Goal: Transaction & Acquisition: Purchase product/service

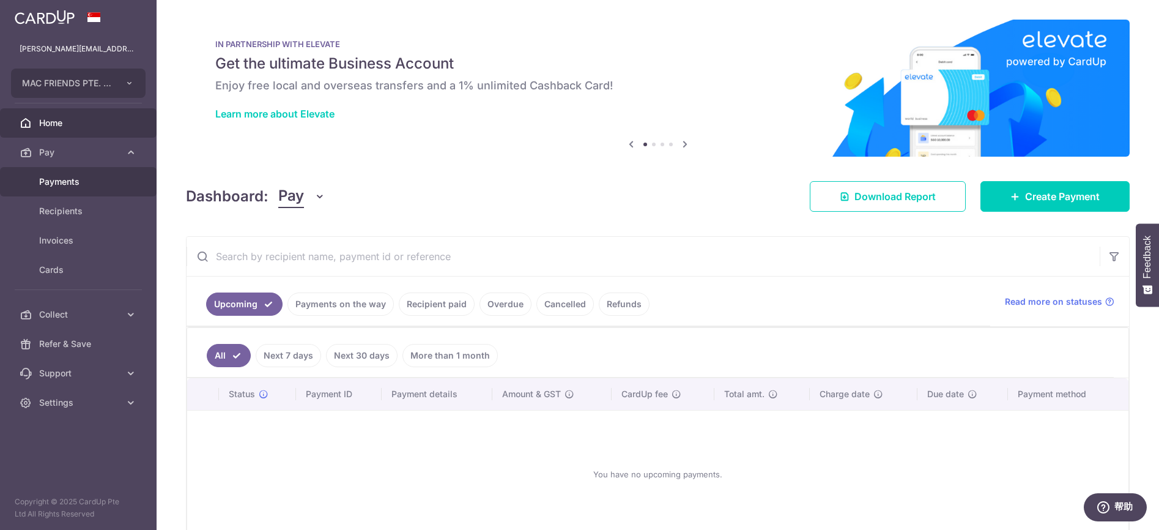
click at [66, 184] on span "Payments" at bounding box center [79, 182] width 81 height 12
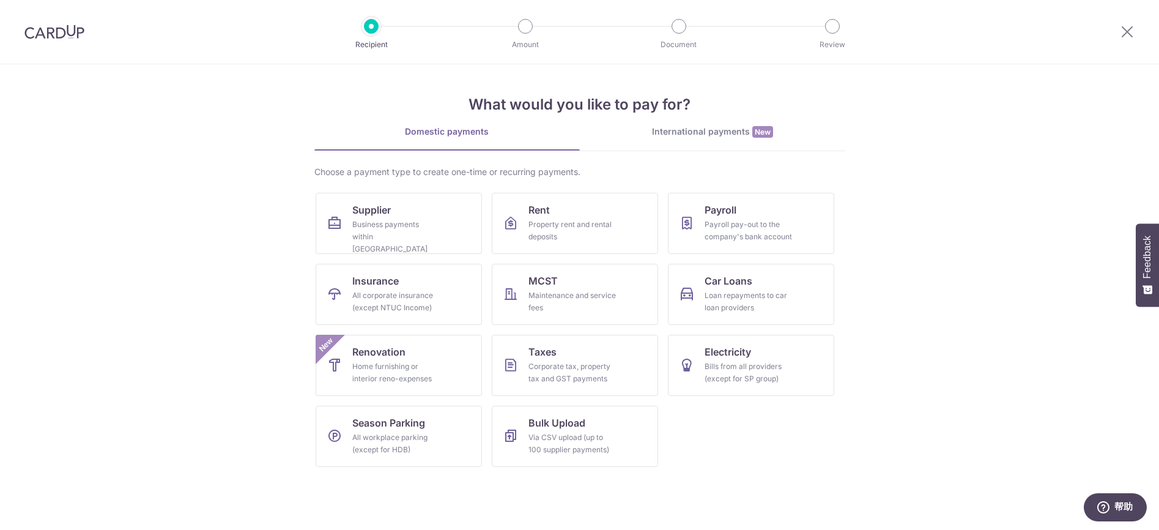
click at [704, 133] on div "International payments New" at bounding box center [712, 131] width 265 height 13
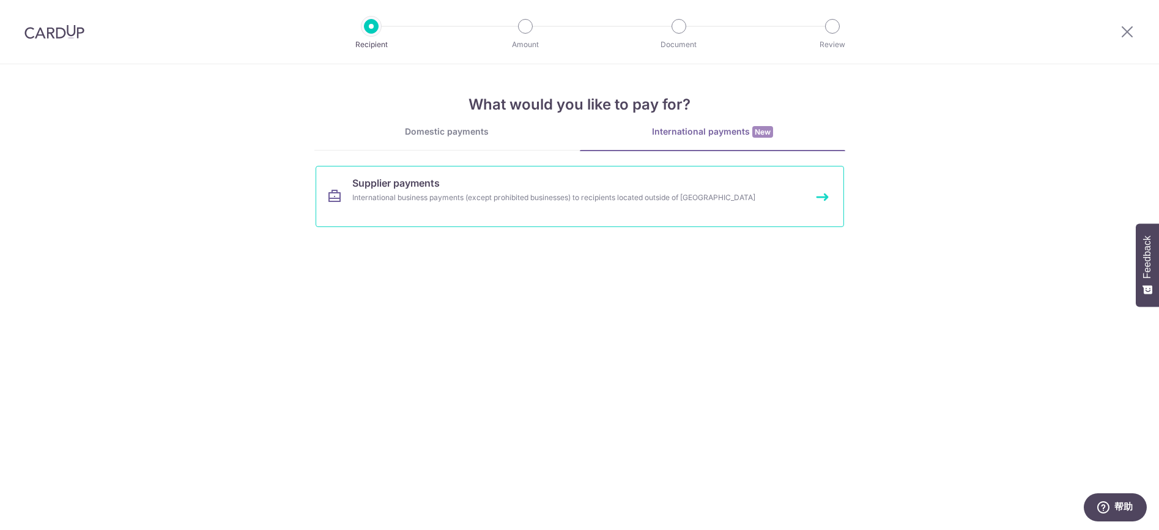
click at [549, 196] on div "International business payments (except prohibited businesses) to recipients lo…" at bounding box center [563, 197] width 423 height 12
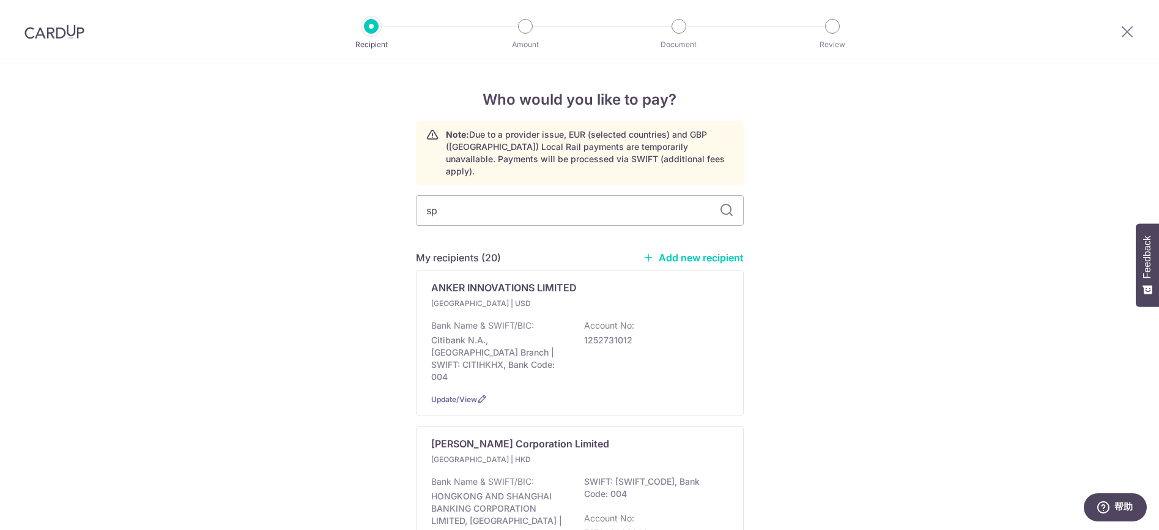
type input "spi"
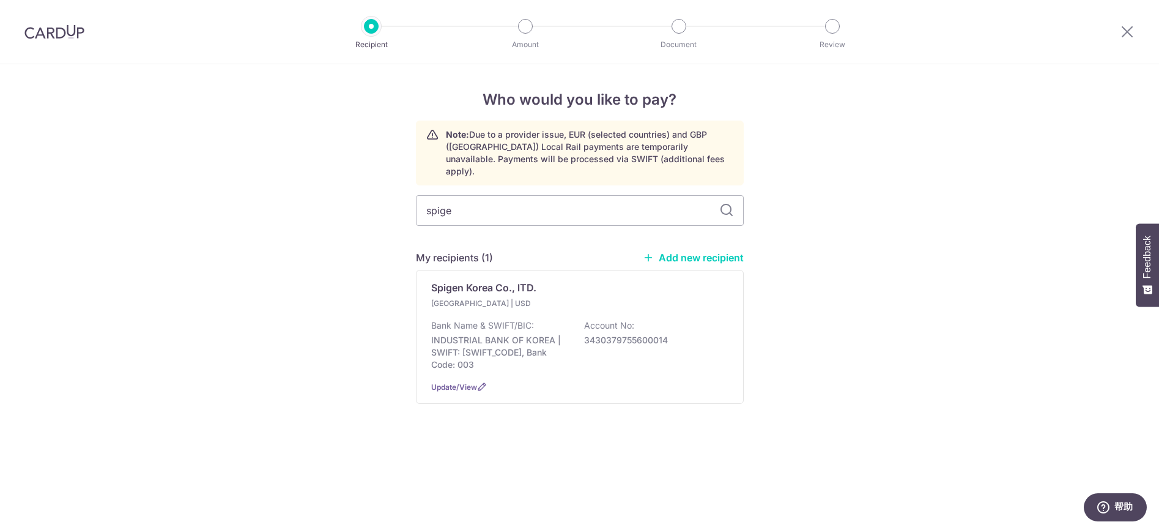
type input "spigen"
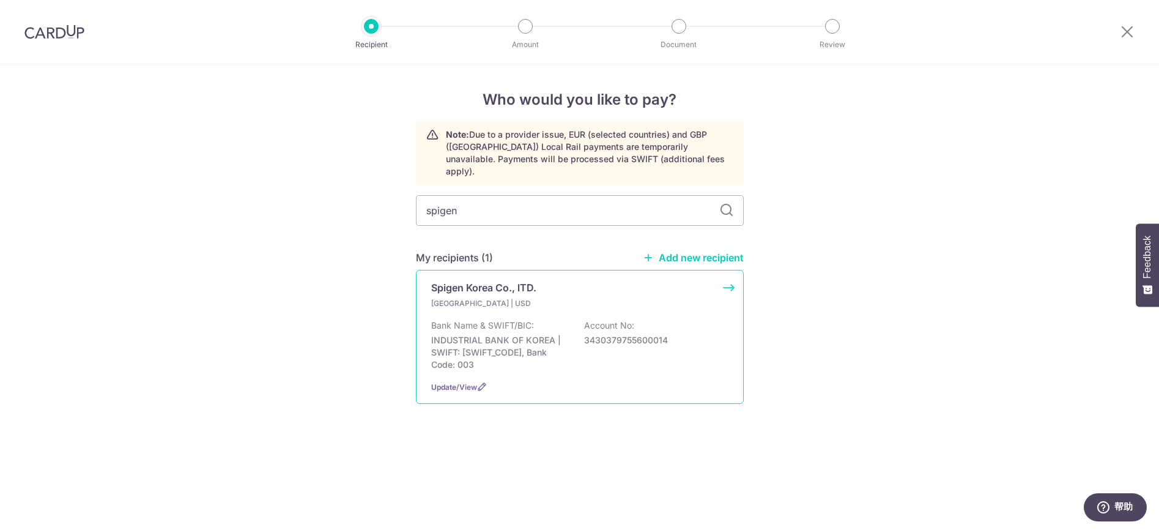
click at [532, 280] on p "Spigen Korea Co., lTD." at bounding box center [483, 287] width 105 height 15
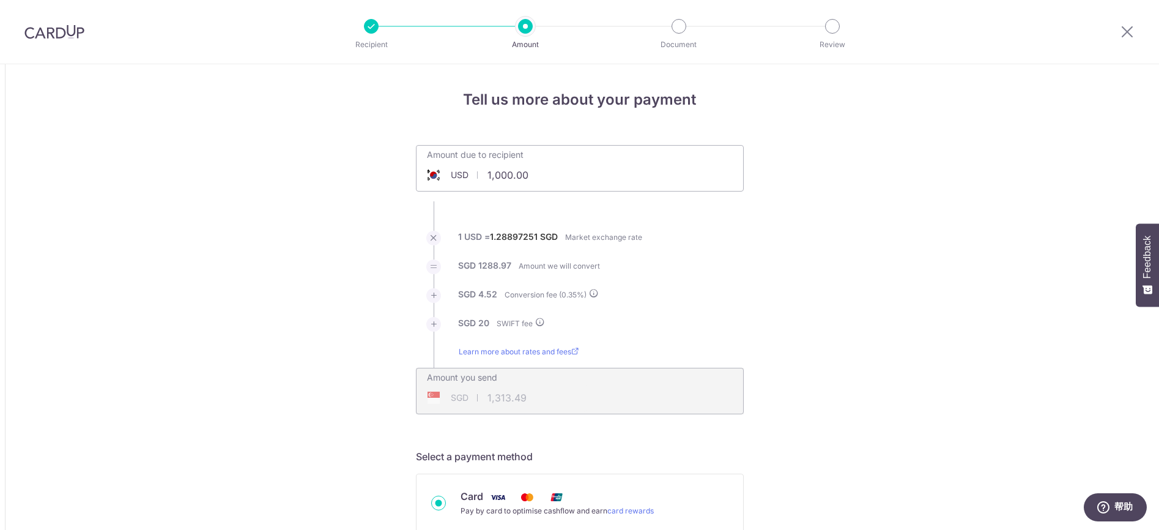
drag, startPoint x: 542, startPoint y: 174, endPoint x: 554, endPoint y: 177, distance: 11.9
click at [544, 176] on input "1,000.00" at bounding box center [510, 175] width 189 height 28
click at [555, 177] on input "1,000.00" at bounding box center [510, 175] width 189 height 28
drag, startPoint x: 555, startPoint y: 172, endPoint x: 481, endPoint y: 174, distance: 74.6
click at [481, 174] on input "1,000.00" at bounding box center [510, 175] width 189 height 28
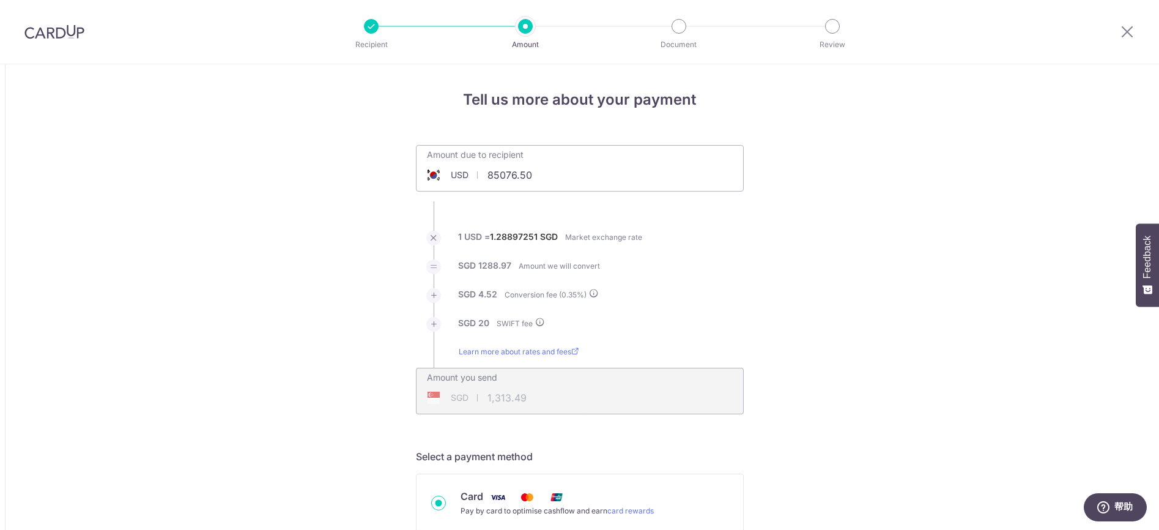
drag, startPoint x: 298, startPoint y: 258, endPoint x: 75, endPoint y: 2, distance: 338.9
type input "85,076.50"
type input "110,060.93"
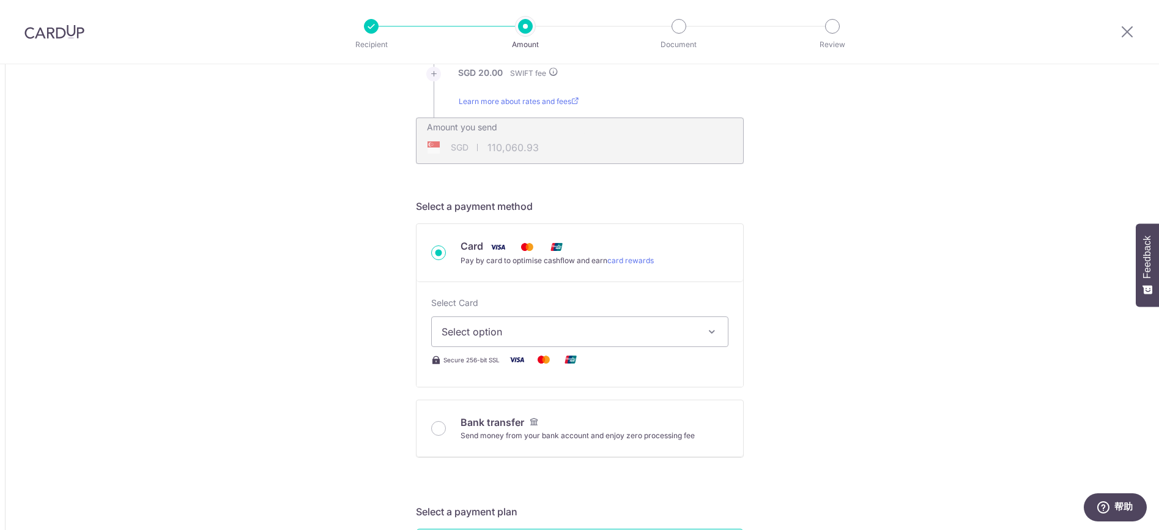
scroll to position [265, 0]
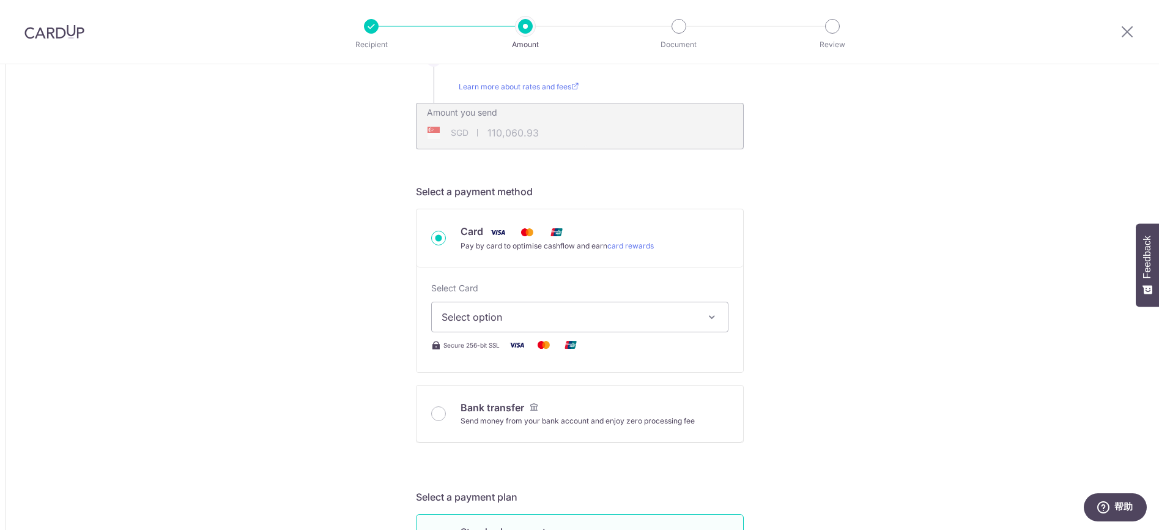
click at [437, 412] on input "Bank transfer Send money from your bank account and enjoy zero processing fee" at bounding box center [438, 413] width 15 height 15
radio input "true"
type input "85,076.50"
type input "109,886.43"
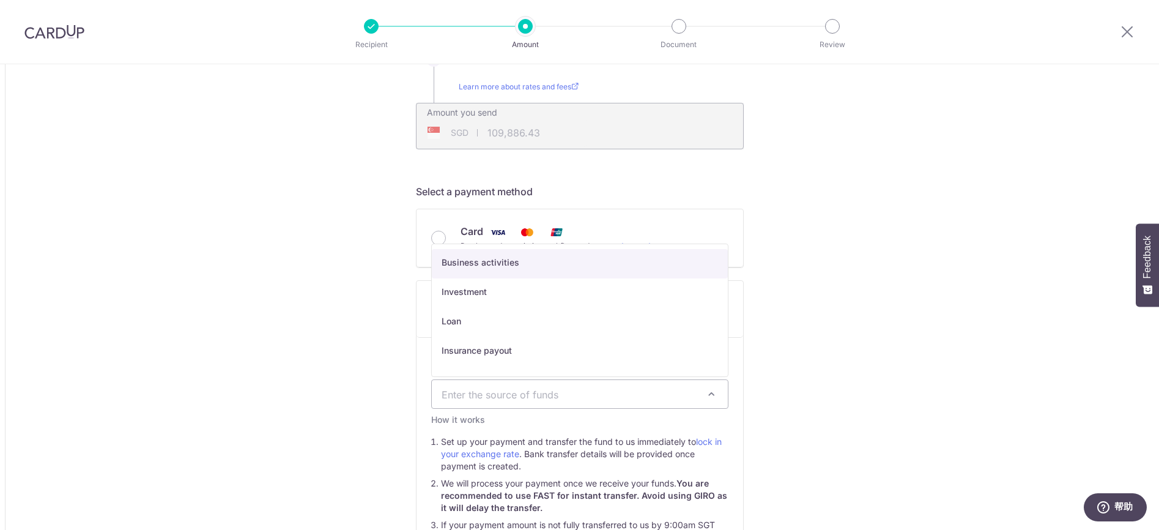
click at [638, 396] on span "Enter the source of funds" at bounding box center [570, 393] width 257 height 13
select select "1"
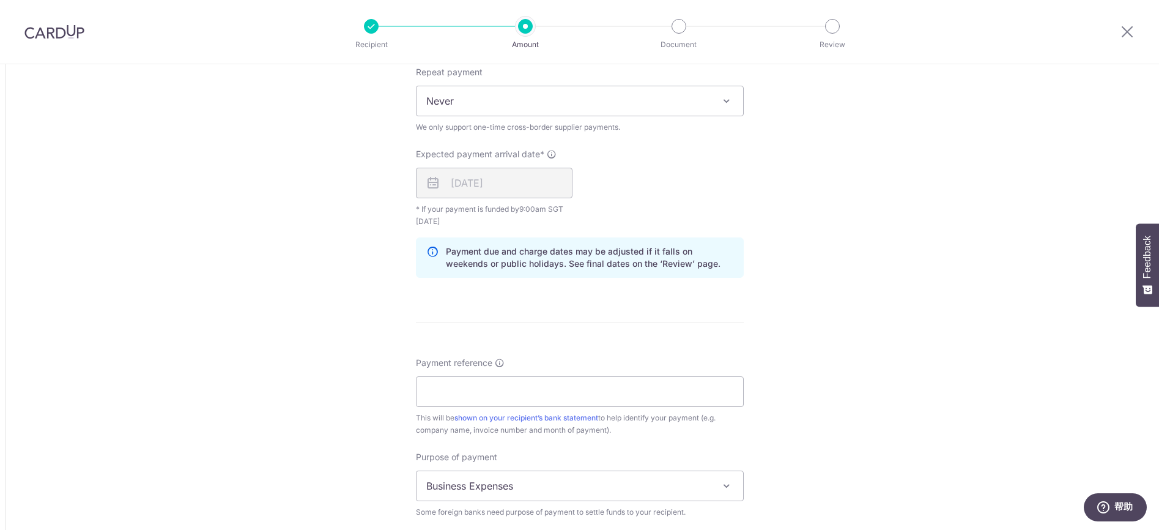
scroll to position [877, 0]
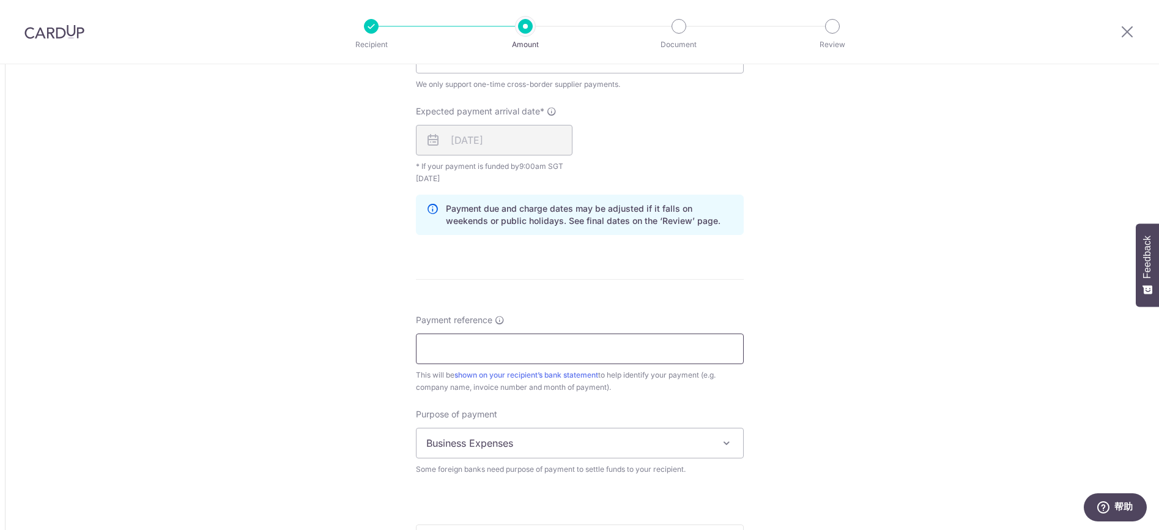
click at [544, 352] on input "Payment reference" at bounding box center [580, 348] width 328 height 31
type input "MAC FRIENDS TT01102025"
click at [591, 447] on span "Business Expenses" at bounding box center [579, 442] width 327 height 29
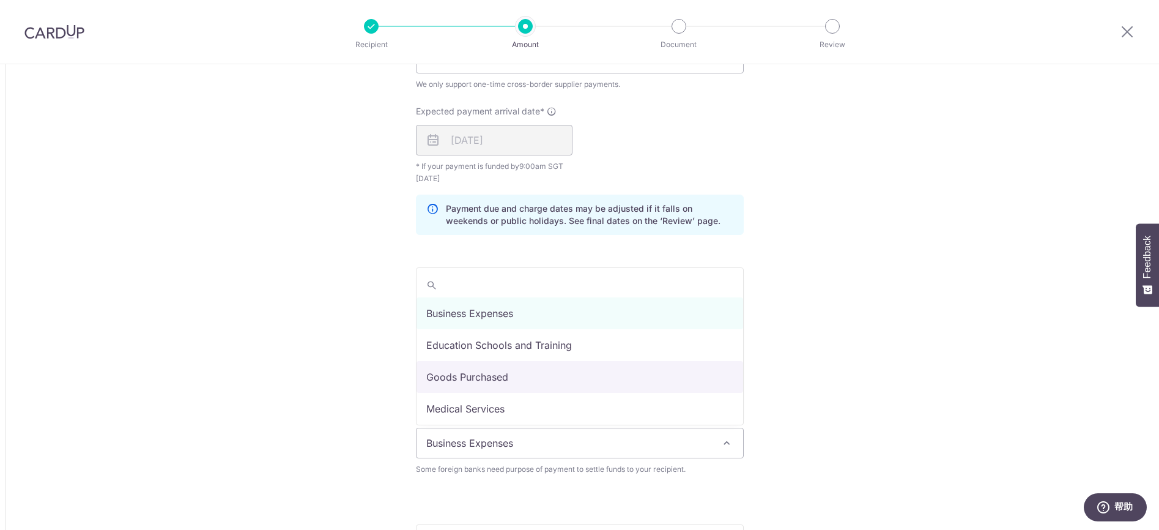
select select "Goods Purchased"
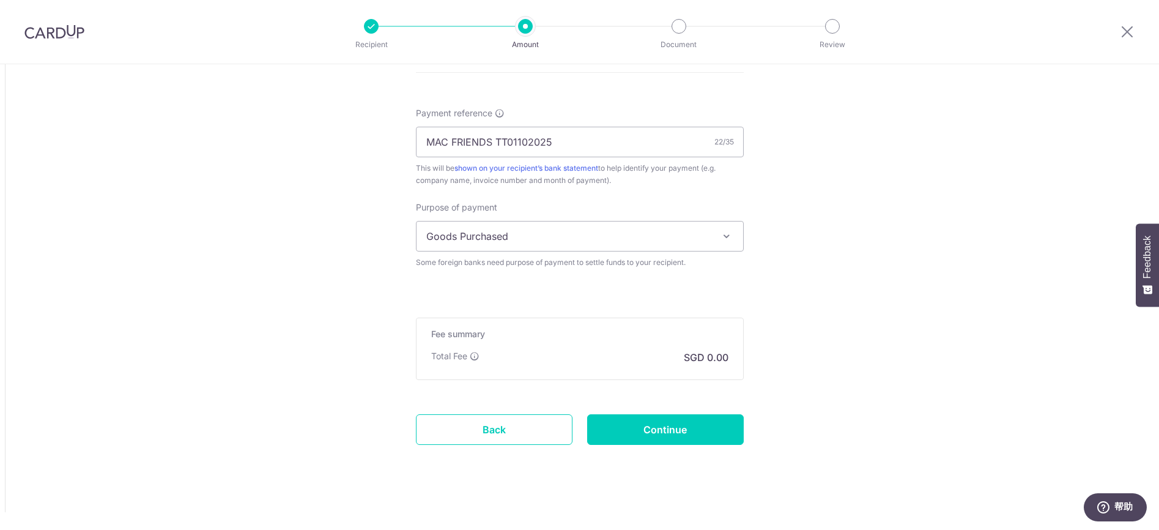
scroll to position [1090, 0]
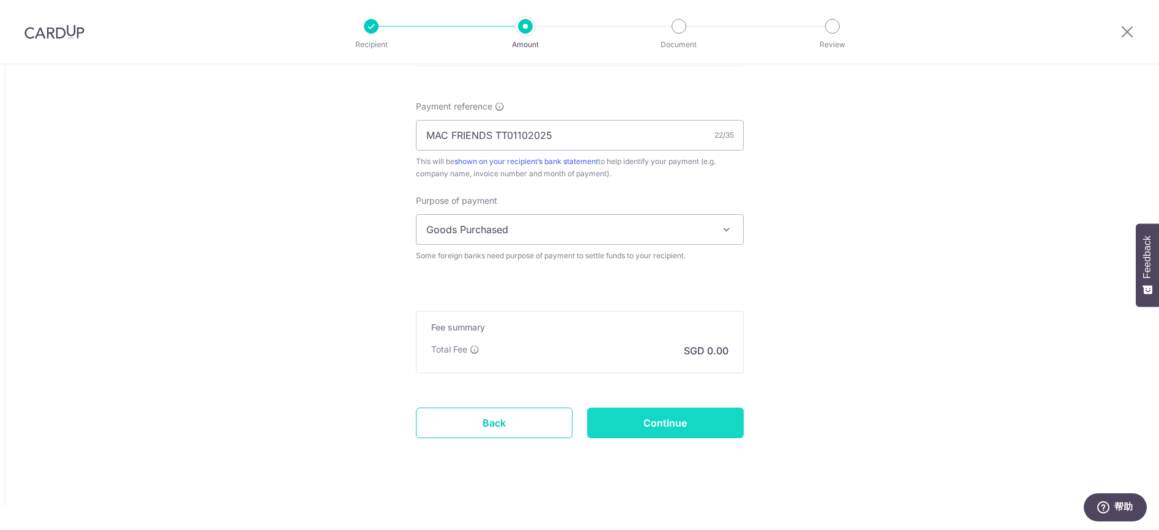
click at [720, 418] on input "Continue" at bounding box center [665, 422] width 157 height 31
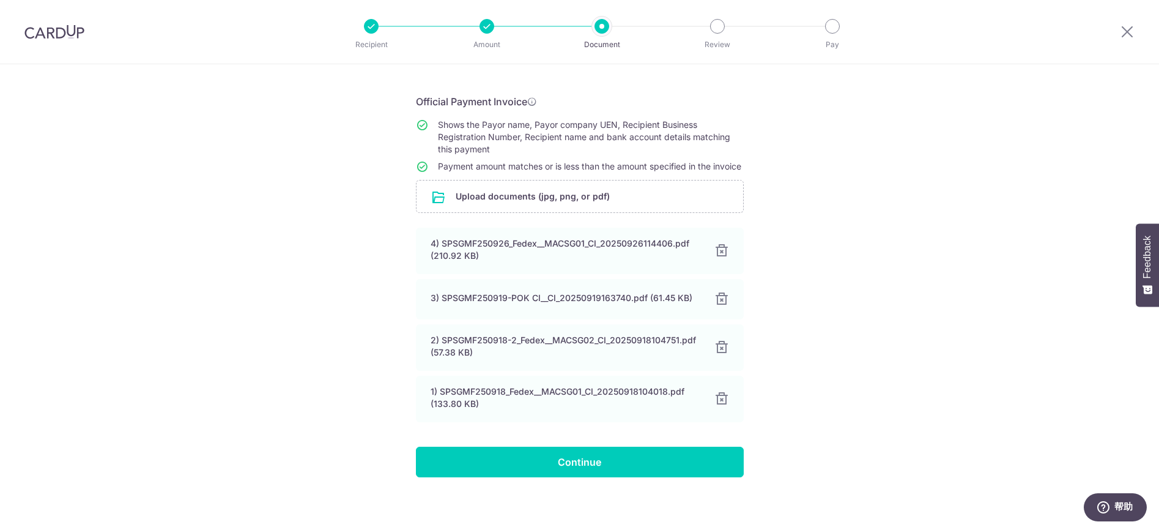
scroll to position [48, 0]
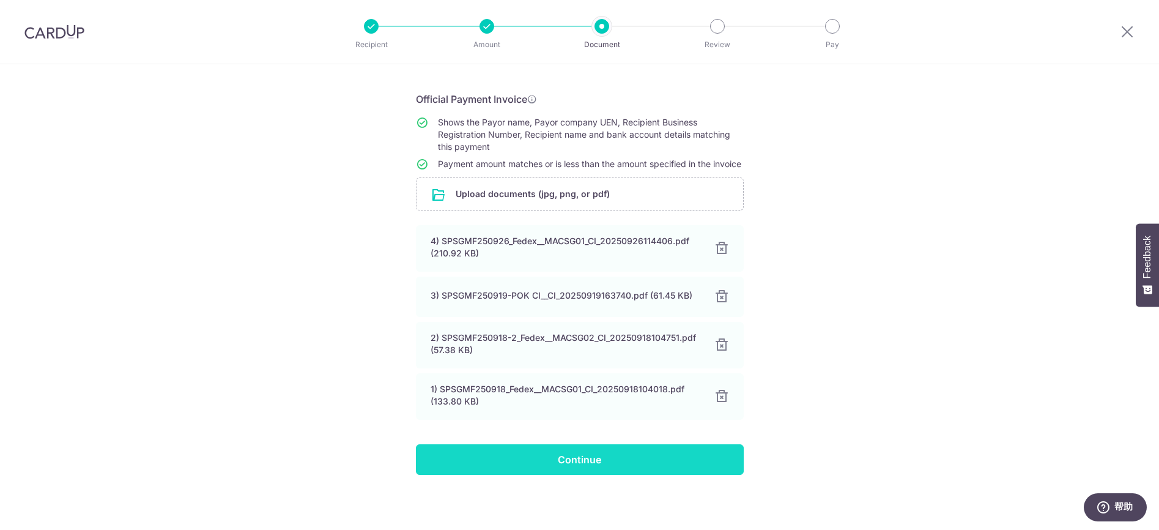
click at [683, 473] on input "Continue" at bounding box center [580, 459] width 328 height 31
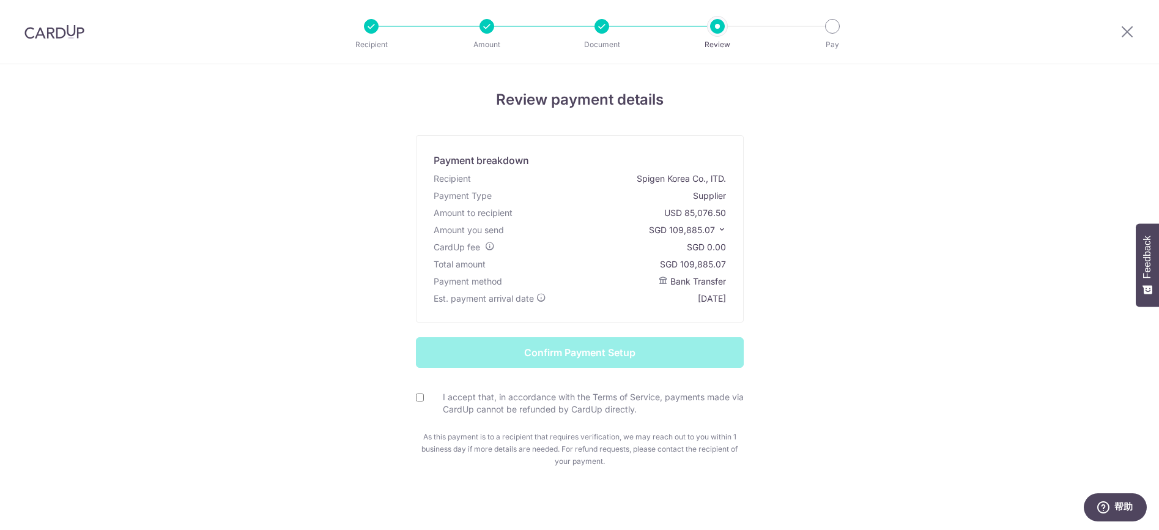
click at [420, 397] on input "I accept that, in accordance with the Terms of Service, payments made via CardU…" at bounding box center [420, 397] width 8 height 8
checkbox input "true"
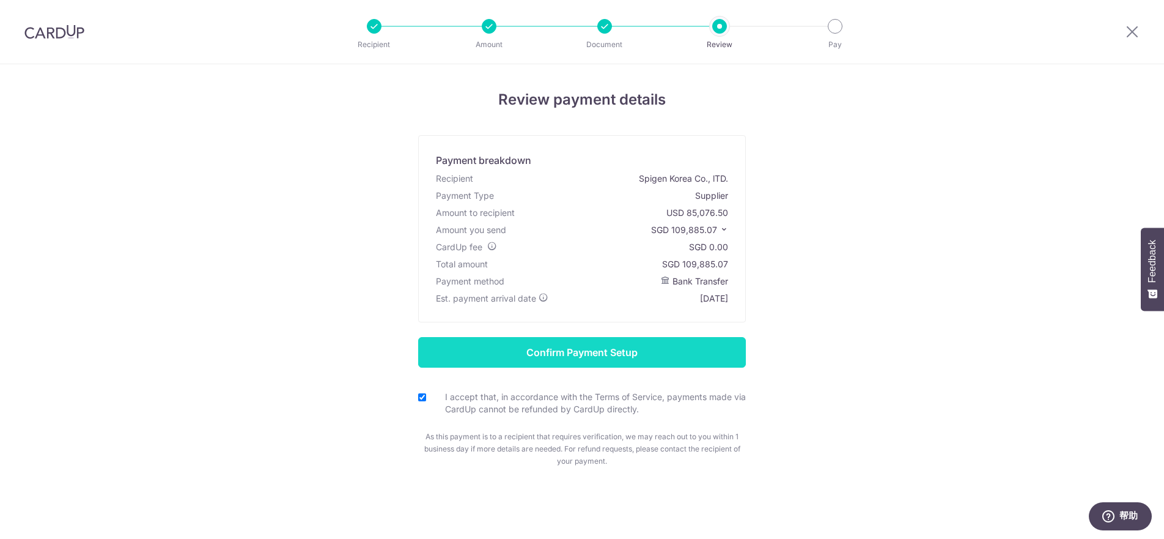
click at [591, 357] on input "Confirm Payment Setup" at bounding box center [582, 352] width 328 height 31
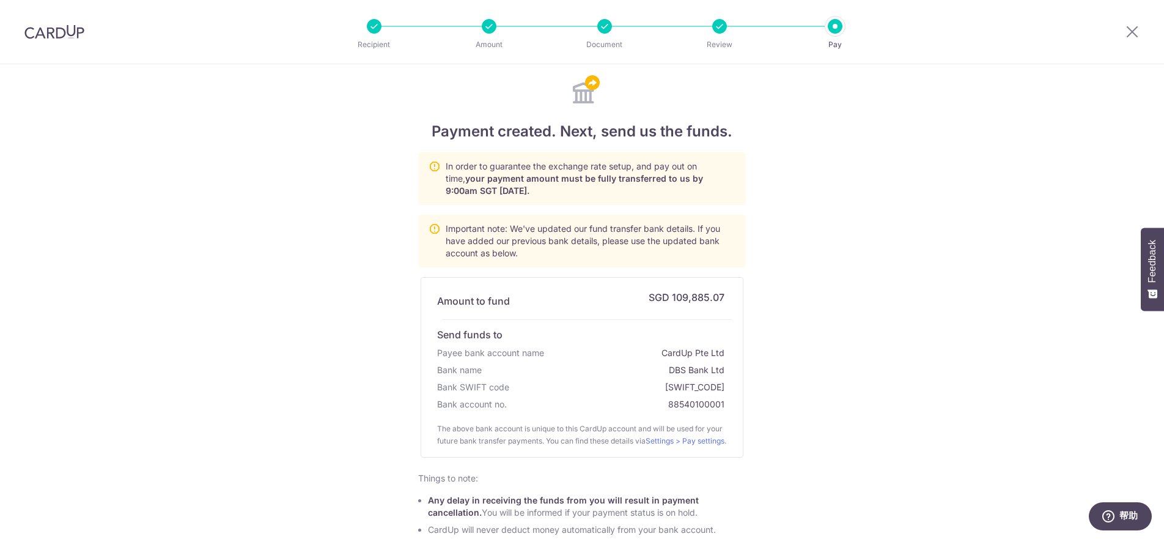
scroll to position [147, 0]
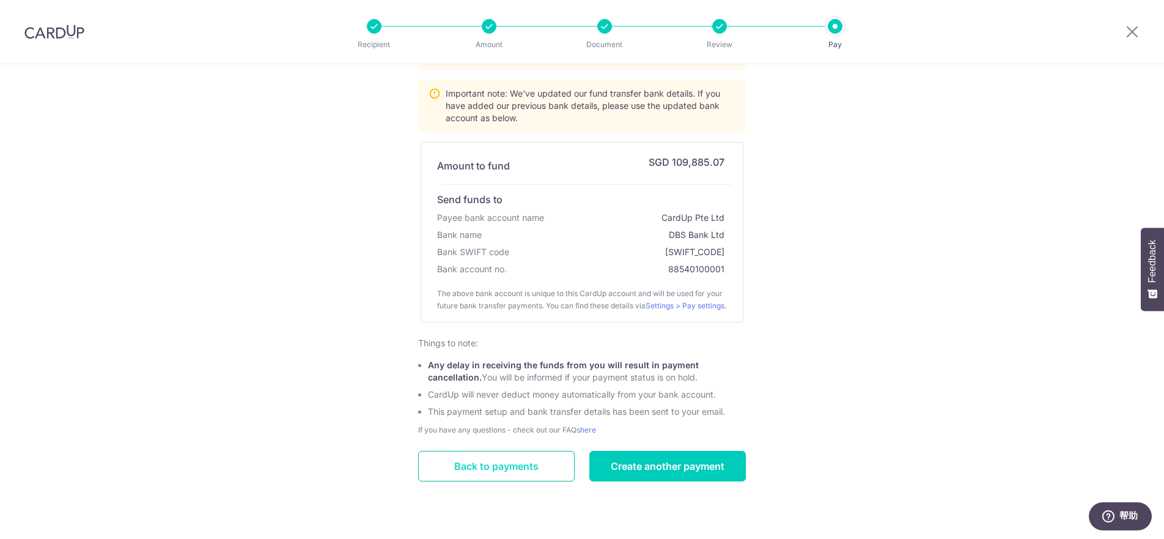
click at [496, 466] on link "Back to payments" at bounding box center [496, 466] width 157 height 31
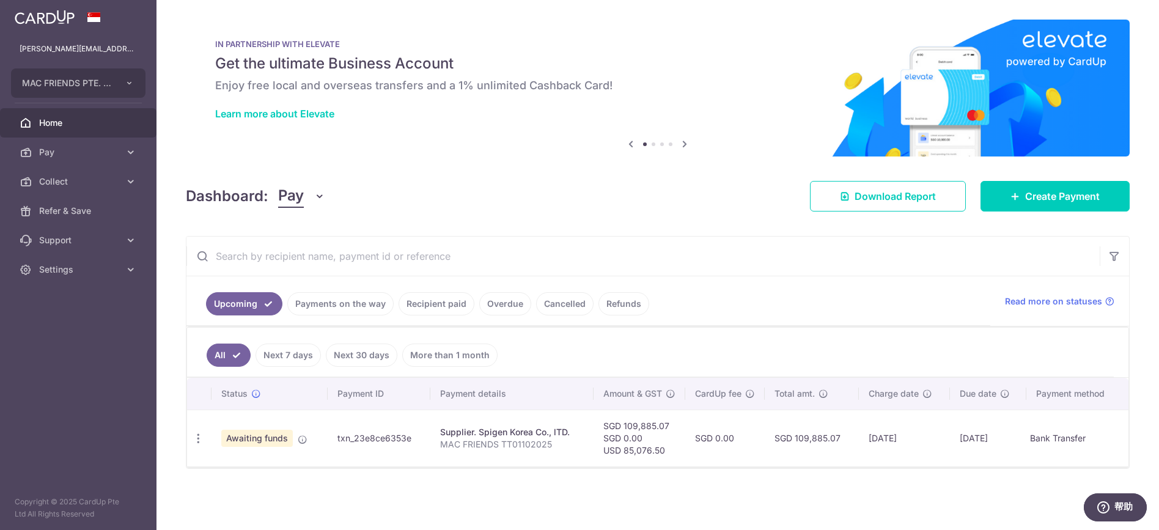
drag, startPoint x: 415, startPoint y: 441, endPoint x: 338, endPoint y: 438, distance: 77.7
click at [338, 438] on td "txn_23e8ce6353e" at bounding box center [379, 438] width 103 height 57
copy td "txn_23e8ce6353e"
